Goal: Find specific page/section: Find specific page/section

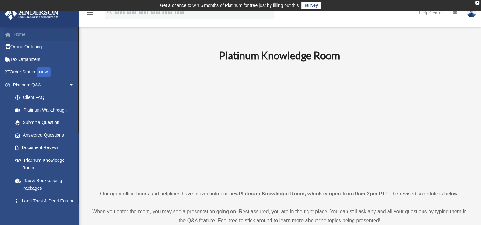
click at [23, 33] on link "Home" at bounding box center [44, 34] width 80 height 13
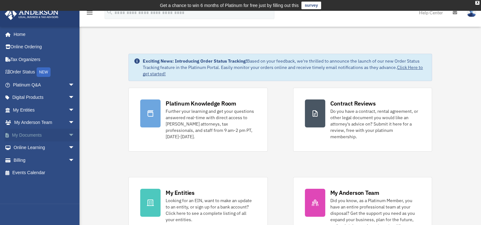
click at [68, 133] on span "arrow_drop_down" at bounding box center [74, 135] width 13 height 13
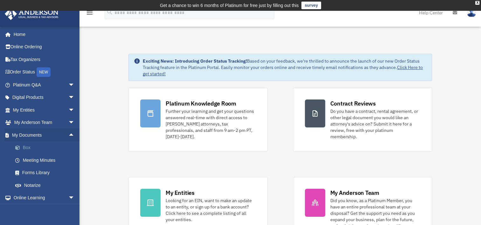
click at [28, 147] on link "Box" at bounding box center [46, 148] width 75 height 13
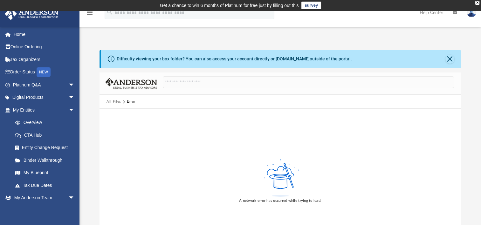
click at [115, 102] on button "All Files" at bounding box center [114, 102] width 15 height 6
